Goal: Task Accomplishment & Management: Manage account settings

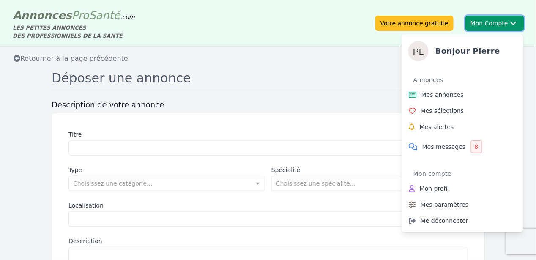
click at [481, 21] on button "Mon Compte Bonjour [PERSON_NAME] annonces Mes sélections Mes alertes Mes messag…" at bounding box center [495, 23] width 59 height 15
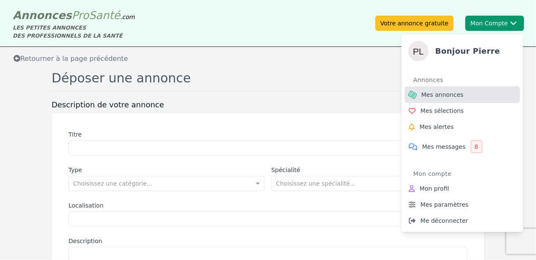
click at [438, 95] on span "Mes annonces" at bounding box center [443, 95] width 42 height 8
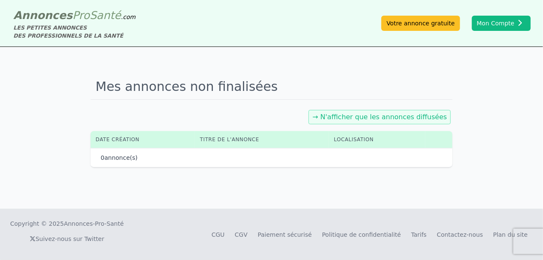
click at [390, 118] on link "→ N'afficher que les annonces diffusées" at bounding box center [379, 117] width 135 height 8
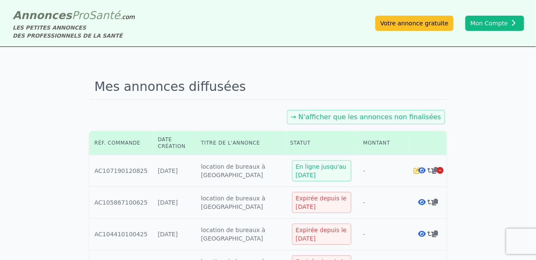
click at [420, 170] on icon at bounding box center [422, 170] width 8 height 7
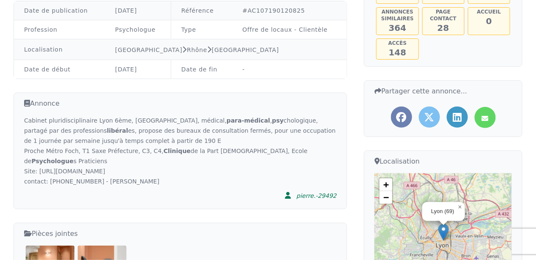
scroll to position [76, 0]
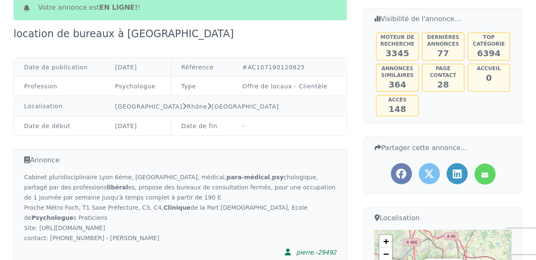
click at [236, 121] on td "-" at bounding box center [290, 126] width 115 height 19
drag, startPoint x: 228, startPoint y: 125, endPoint x: 223, endPoint y: 126, distance: 5.6
click at [223, 126] on td "Date de fin" at bounding box center [201, 126] width 61 height 19
click at [215, 127] on td "Date de fin" at bounding box center [201, 126] width 61 height 19
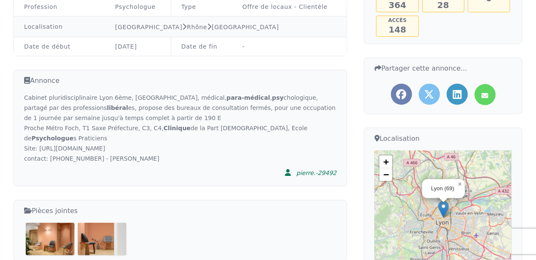
scroll to position [160, 0]
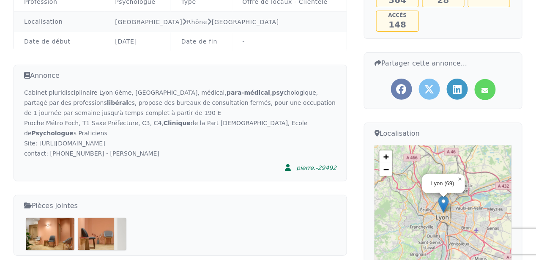
click at [247, 41] on td "-" at bounding box center [290, 41] width 115 height 19
click at [246, 41] on td "-" at bounding box center [290, 41] width 115 height 19
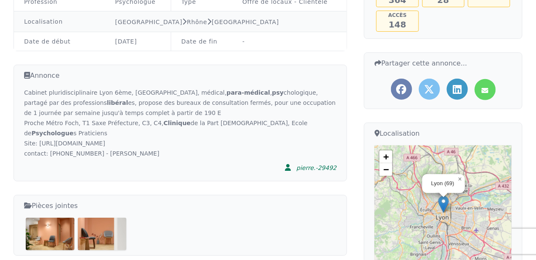
drag, startPoint x: 246, startPoint y: 41, endPoint x: 239, endPoint y: 67, distance: 26.5
click at [239, 67] on div "Annonce Cabinet pluridisciplinaire Lyon 6ème, [GEOGRAPHIC_DATA], médical, para-…" at bounding box center [181, 123] width 334 height 117
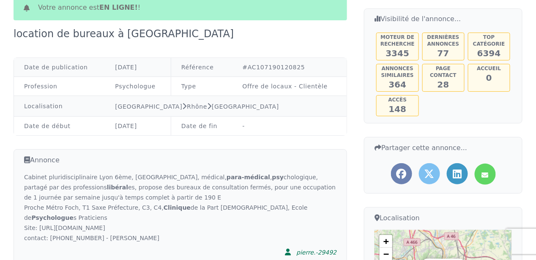
scroll to position [0, 0]
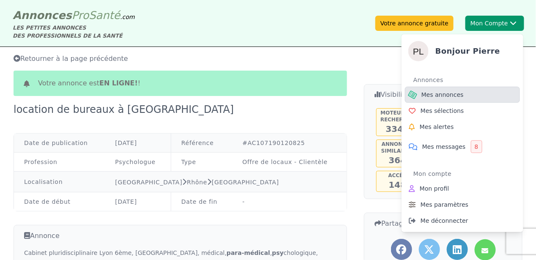
click at [446, 96] on span "Mes annonces" at bounding box center [443, 95] width 42 height 8
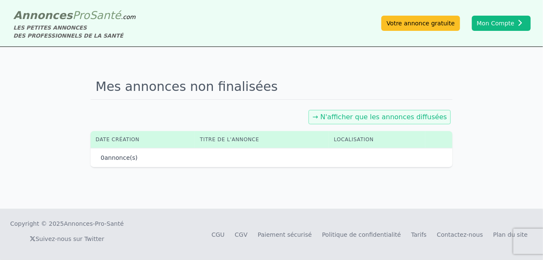
click at [362, 119] on link "→ N'afficher que les annonces diffusées" at bounding box center [379, 117] width 135 height 8
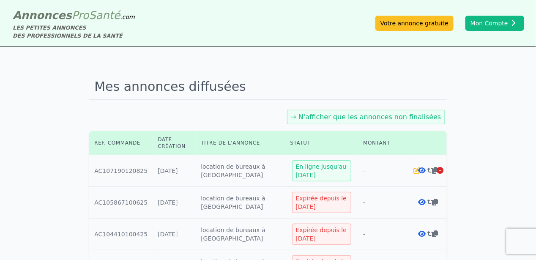
click at [415, 171] on icon at bounding box center [417, 170] width 7 height 7
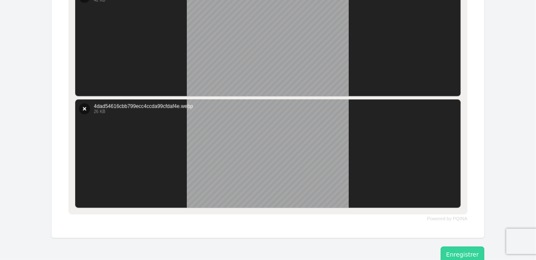
scroll to position [565, 0]
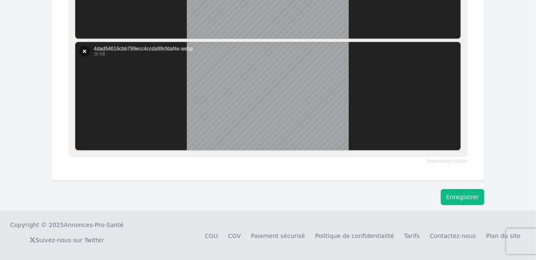
click at [461, 198] on button "Enregistrer" at bounding box center [463, 197] width 44 height 16
